Goal: Task Accomplishment & Management: Manage account settings

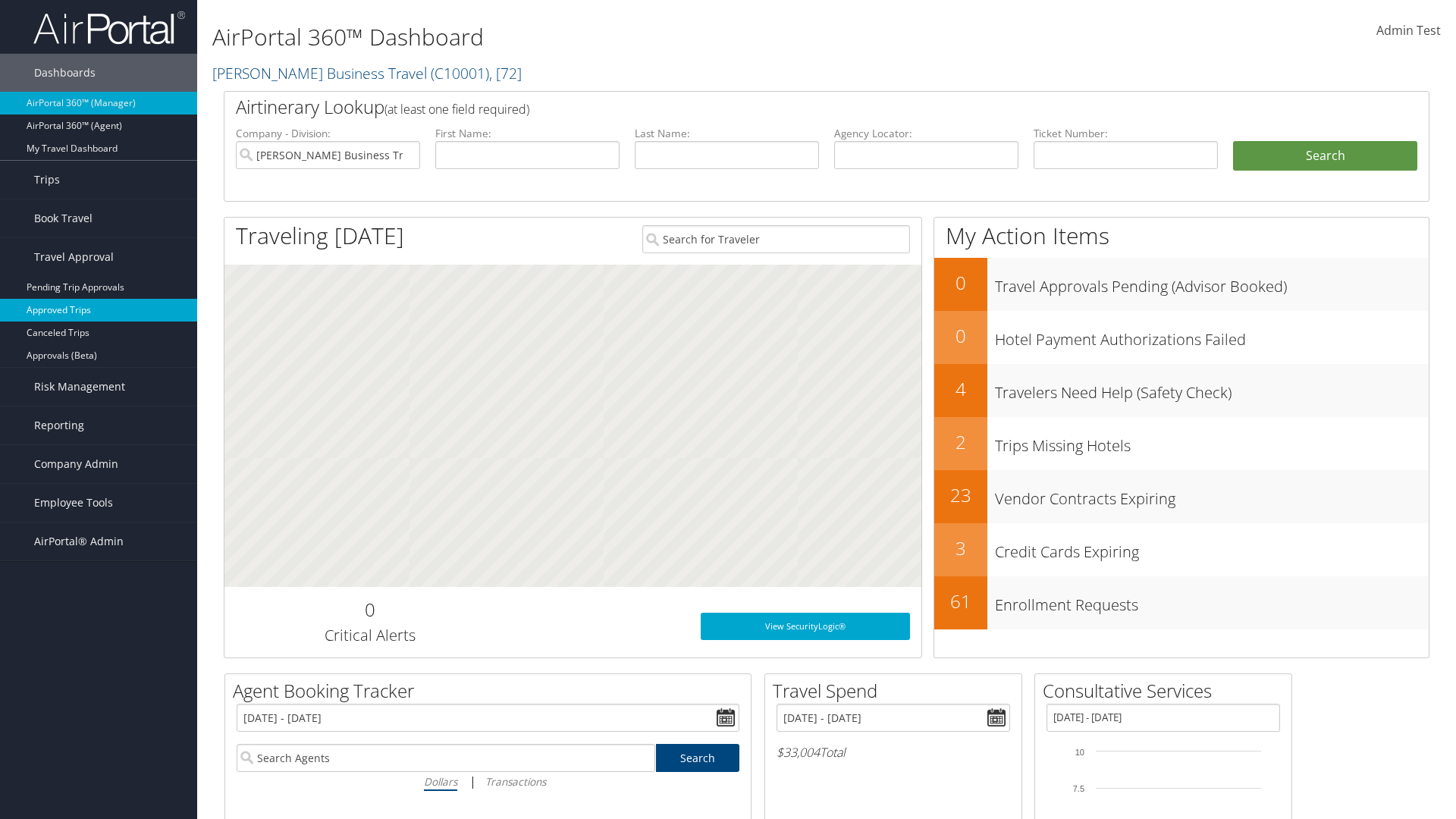
click at [99, 310] on link "Approved Trips" at bounding box center [98, 310] width 197 height 23
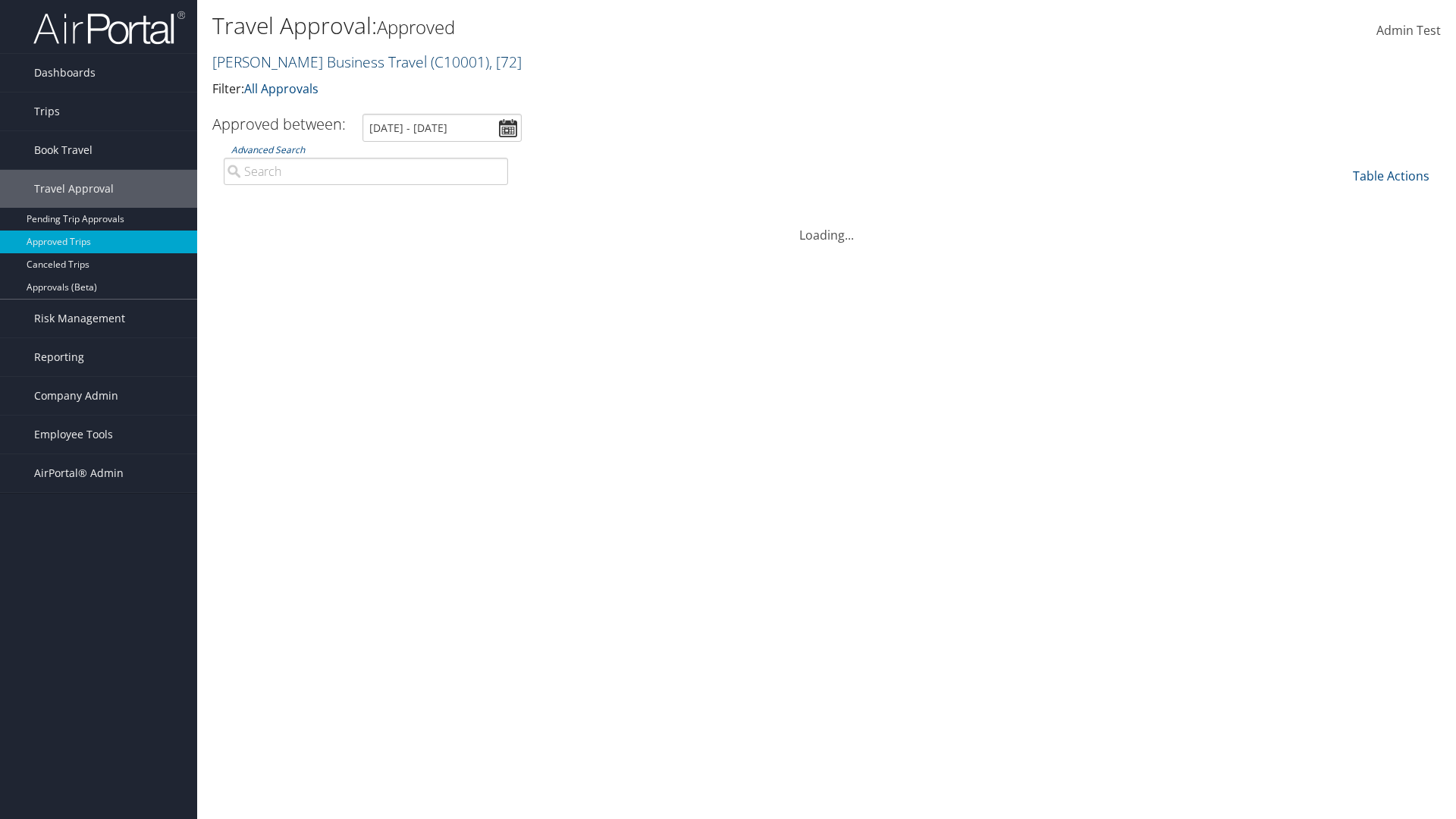
click at [312, 61] on link "Christopherson Business Travel ( C10001 ) , [ 72 ]" at bounding box center [367, 62] width 310 height 21
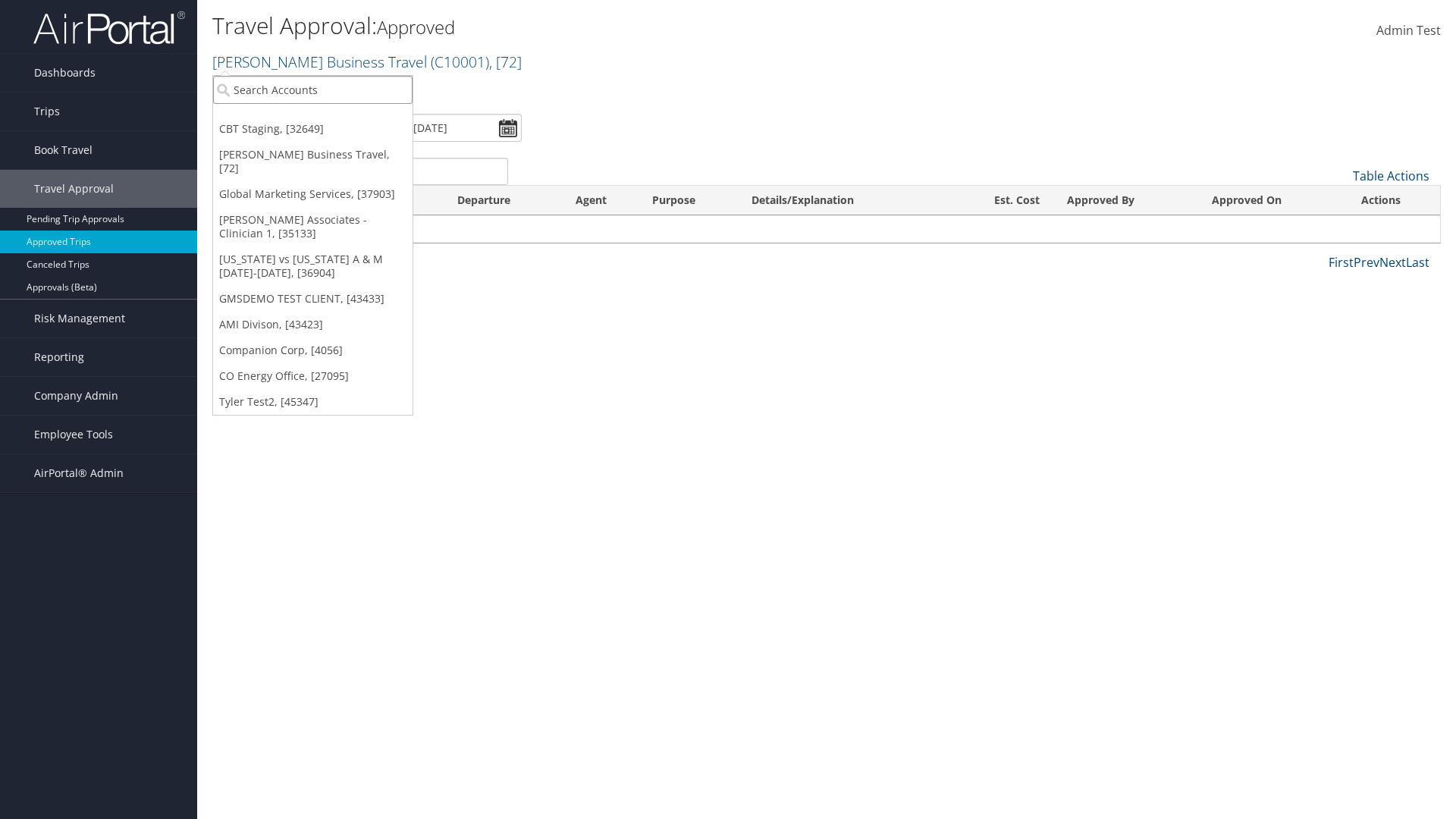
click at [312, 89] on input "search" at bounding box center [312, 90] width 200 height 28
type input "[PERSON_NAME] Business Travel"
